Goal: Find specific page/section: Find specific page/section

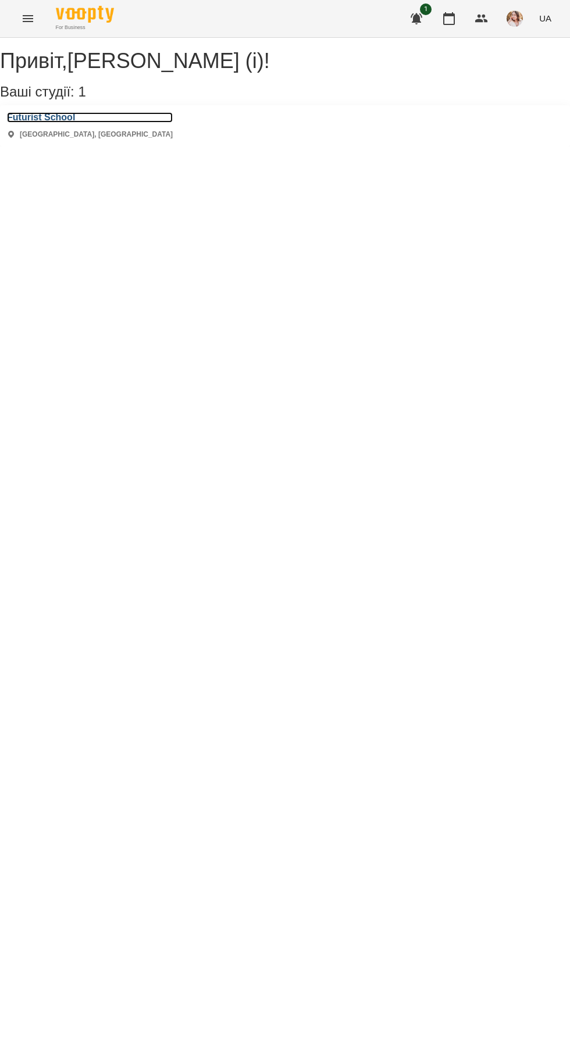
click at [58, 123] on h3 "Futurist School" at bounding box center [90, 117] width 166 height 10
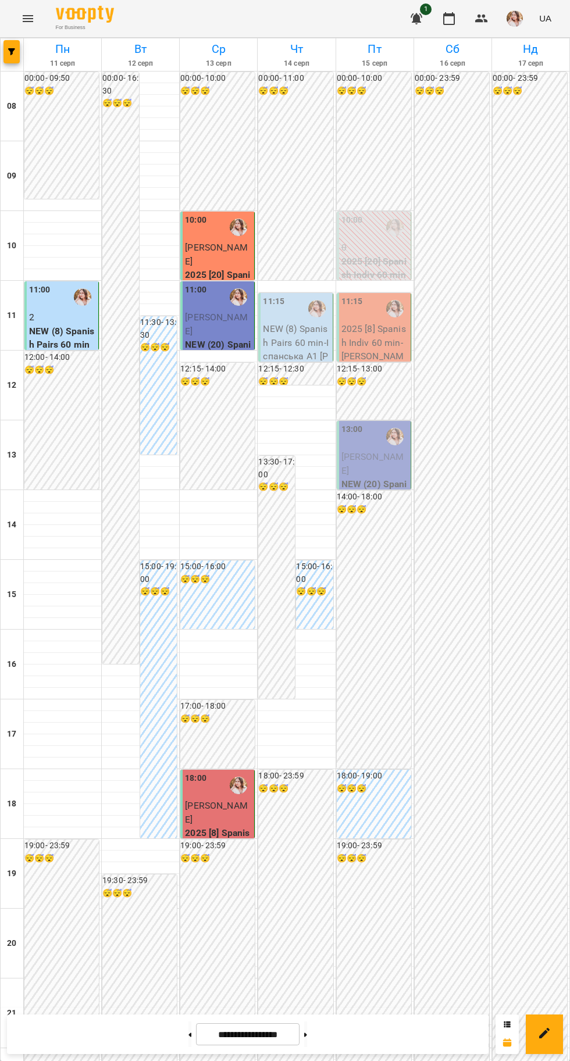
click at [189, 1035] on icon at bounding box center [190, 1034] width 3 height 4
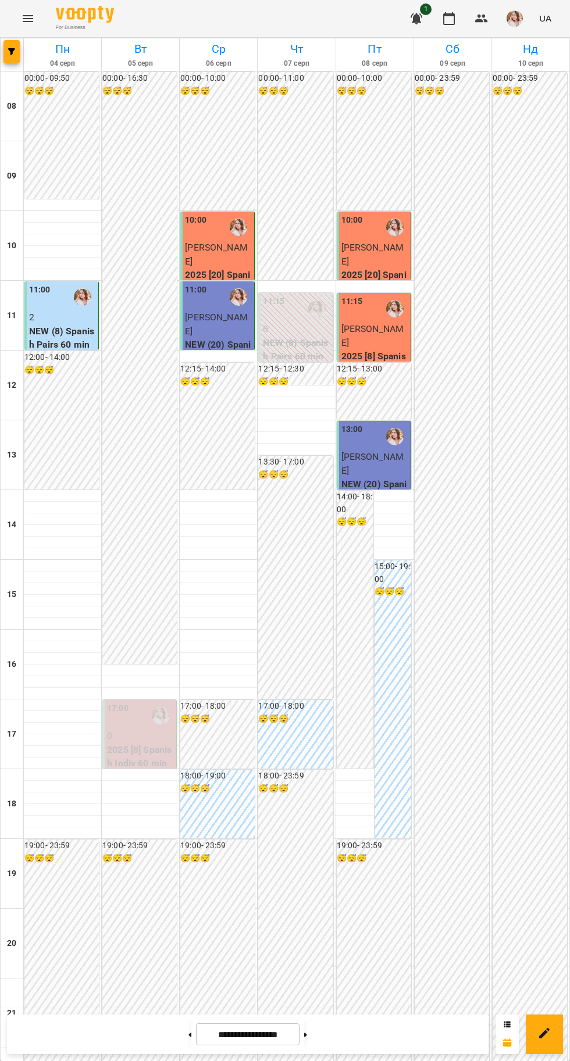
click at [189, 1035] on icon at bounding box center [190, 1034] width 3 height 4
type input "**********"
